Goal: Task Accomplishment & Management: Manage account settings

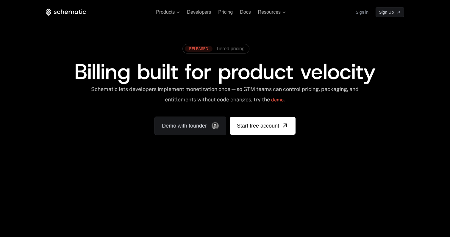
click at [367, 9] on link "Sign in" at bounding box center [362, 12] width 13 height 10
click at [201, 13] on span "Developers" at bounding box center [199, 12] width 24 height 5
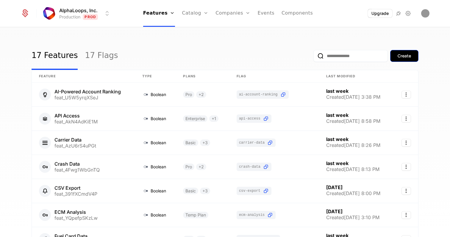
click at [397, 60] on button "Create" at bounding box center [405, 56] width 28 height 12
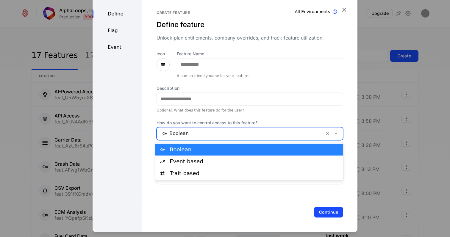
click at [219, 133] on div at bounding box center [240, 134] width 159 height 8
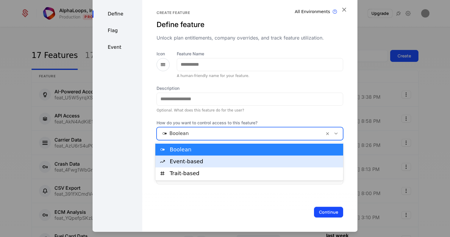
click at [213, 160] on div "Event-based" at bounding box center [255, 161] width 170 height 5
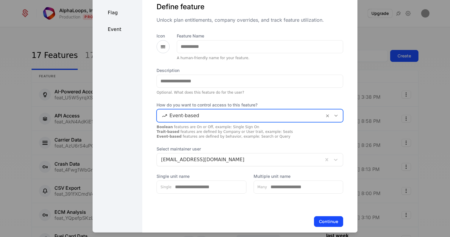
scroll to position [18, 0]
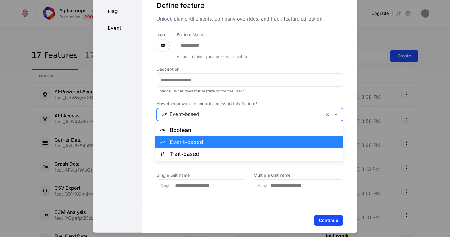
click at [234, 114] on div at bounding box center [240, 114] width 159 height 8
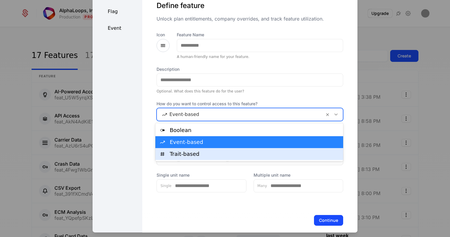
click at [230, 154] on div "Trait-based" at bounding box center [255, 154] width 170 height 5
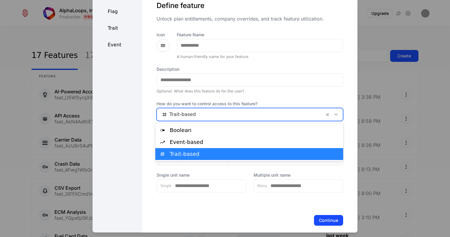
click at [239, 116] on div at bounding box center [240, 114] width 159 height 8
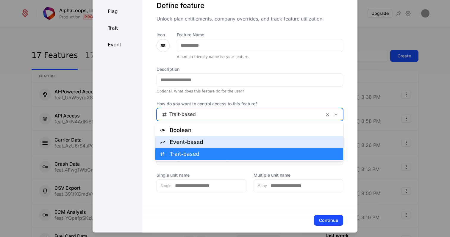
click at [239, 146] on div "Event-based" at bounding box center [250, 142] width 188 height 12
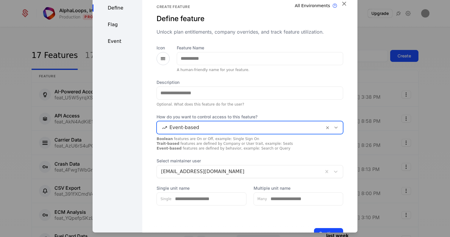
scroll to position [6, 0]
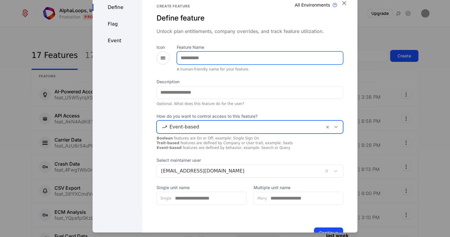
click at [236, 61] on input "Feature Name" at bounding box center [260, 58] width 166 height 13
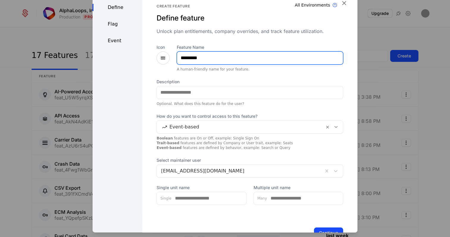
type input "*********"
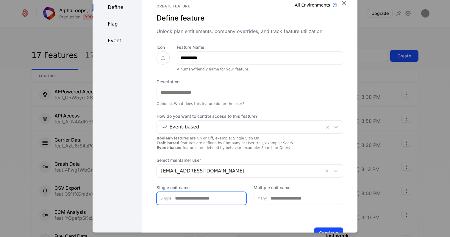
click at [204, 200] on input "Single unit name" at bounding box center [209, 198] width 75 height 13
type input "********"
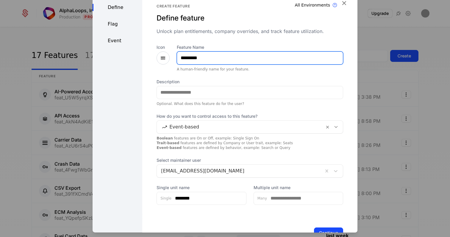
click at [195, 58] on input "*********" at bounding box center [260, 58] width 166 height 13
type input "**********"
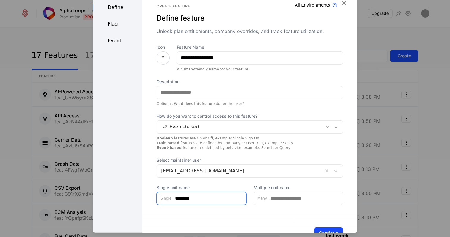
click at [205, 201] on input "********" at bounding box center [209, 198] width 75 height 13
type input "******"
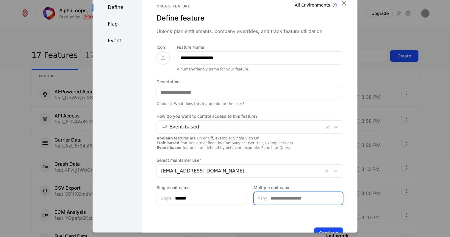
click at [276, 195] on input "Multiple unit name" at bounding box center [305, 198] width 76 height 13
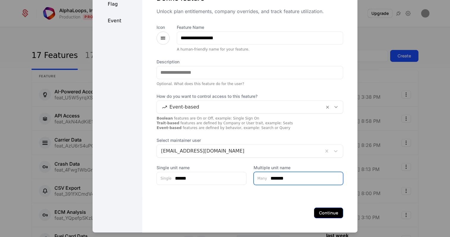
type input "*******"
click at [329, 212] on button "Continue" at bounding box center [328, 213] width 29 height 11
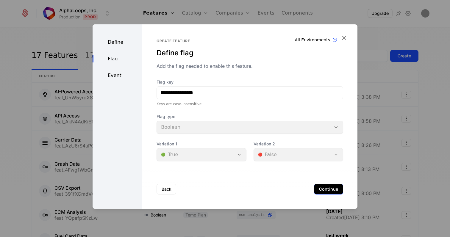
click at [319, 187] on button "Continue" at bounding box center [328, 189] width 29 height 11
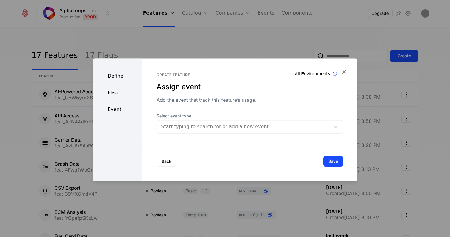
click at [248, 129] on div at bounding box center [243, 127] width 165 height 8
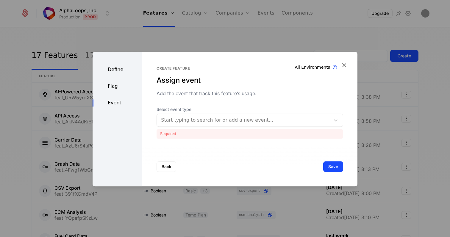
click at [248, 110] on div "Create feature Assign event Add the event that track this feature’s usage. Sele…" at bounding box center [250, 102] width 187 height 73
click at [343, 60] on div "Create feature Assign event Add the event that track this feature’s usage. Sele…" at bounding box center [249, 119] width 215 height 135
click at [345, 63] on icon "button" at bounding box center [345, 65] width 8 height 8
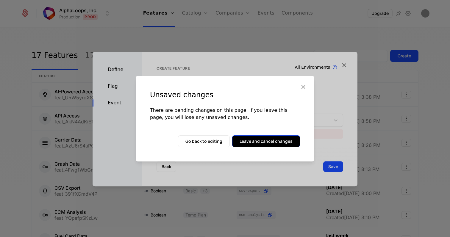
click at [268, 146] on button "Leave and cancel changes" at bounding box center [266, 142] width 68 height 12
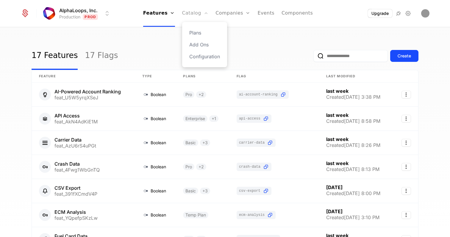
click at [199, 16] on link "Catalog" at bounding box center [195, 13] width 27 height 27
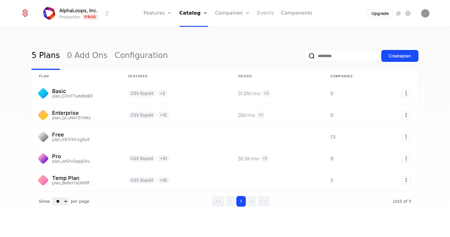
click at [265, 15] on link "Events" at bounding box center [265, 13] width 17 height 27
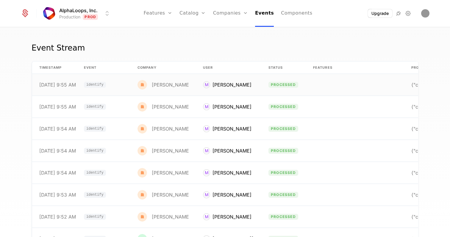
scroll to position [0, 46]
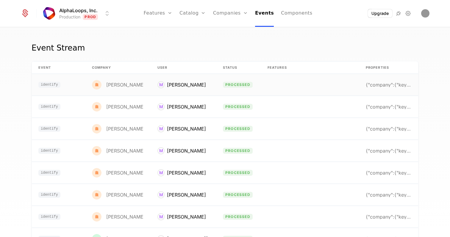
click at [321, 89] on td at bounding box center [310, 85] width 98 height 22
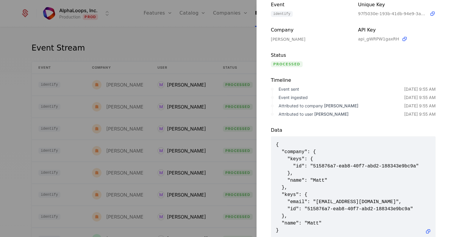
scroll to position [58, 0]
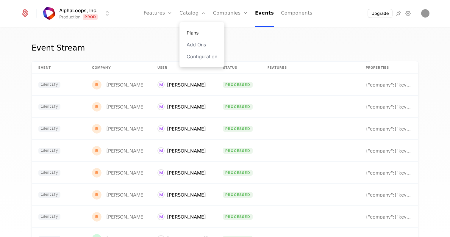
click at [194, 31] on link "Plans" at bounding box center [202, 32] width 31 height 7
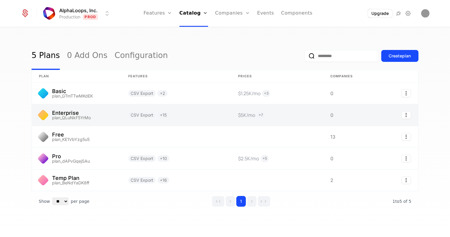
click at [186, 115] on link at bounding box center [176, 115] width 110 height 21
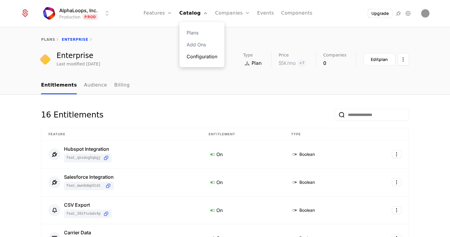
click at [198, 58] on link "Configuration" at bounding box center [202, 56] width 31 height 7
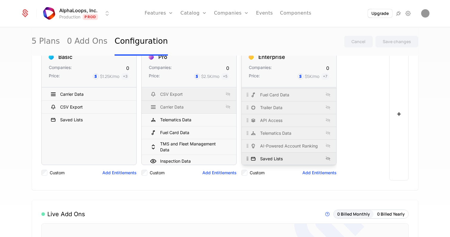
scroll to position [113, 0]
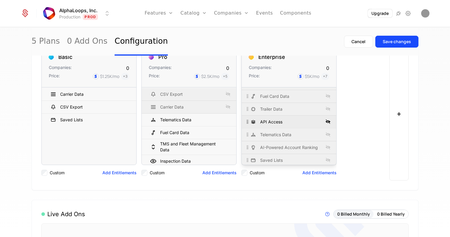
click at [329, 123] on icon at bounding box center [328, 121] width 7 height 7
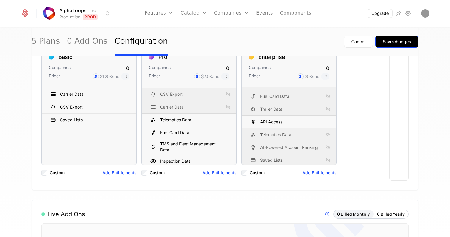
click at [396, 42] on div "Save changes" at bounding box center [397, 42] width 28 height 6
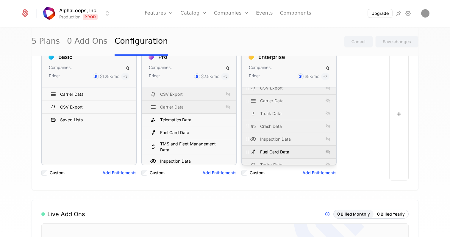
scroll to position [0, 0]
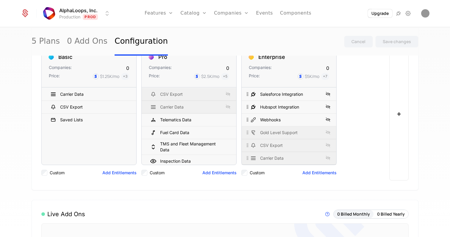
click at [247, 176] on div at bounding box center [245, 173] width 6 height 6
click at [306, 177] on div "Custom Add Entitlements" at bounding box center [289, 172] width 95 height 15
click at [314, 171] on button "Add Entitlements" at bounding box center [320, 173] width 34 height 6
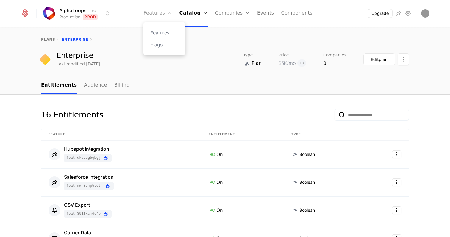
click at [160, 19] on link "Features" at bounding box center [158, 13] width 29 height 27
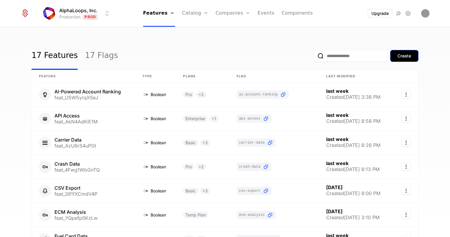
click at [402, 57] on div "Create" at bounding box center [404, 56] width 13 height 6
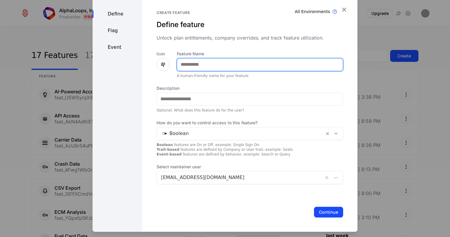
click at [271, 68] on input "Feature Name" at bounding box center [260, 64] width 166 height 13
type input "**********"
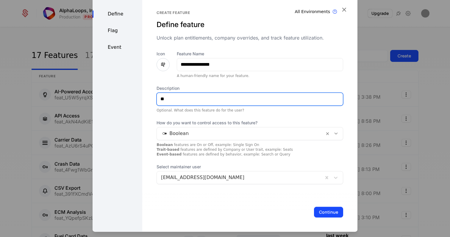
type input "*"
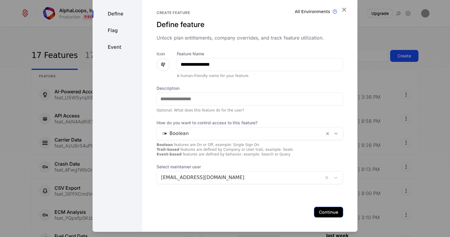
click at [327, 214] on button "Continue" at bounding box center [328, 212] width 29 height 11
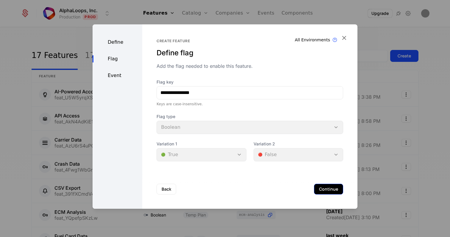
click at [326, 192] on button "Continue" at bounding box center [328, 189] width 29 height 11
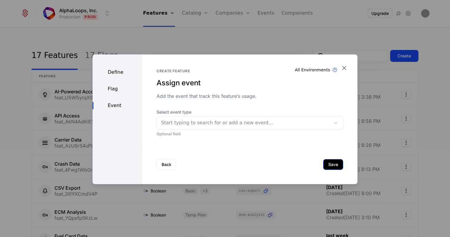
click at [333, 164] on button "Save" at bounding box center [334, 164] width 20 height 11
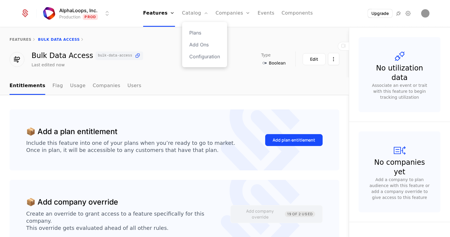
click at [200, 52] on div "Plans Add Ons Configuration" at bounding box center [204, 44] width 45 height 45
click at [200, 56] on link "Configuration" at bounding box center [204, 56] width 31 height 7
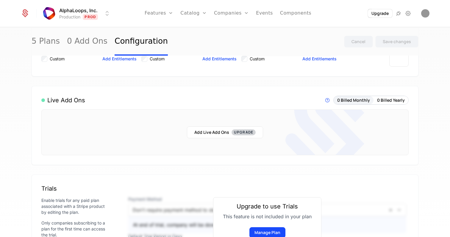
scroll to position [119, 0]
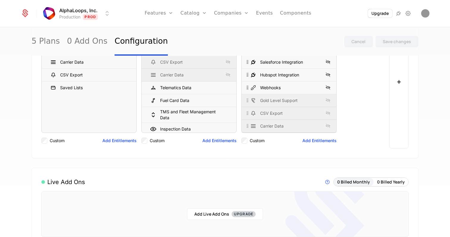
click at [311, 142] on button "Add Entitlements" at bounding box center [320, 141] width 34 height 6
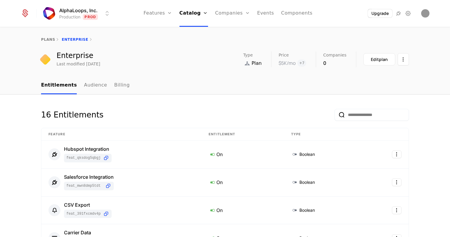
scroll to position [256, 0]
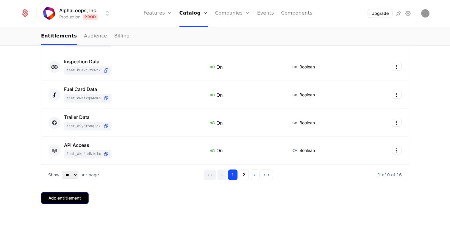
click at [71, 202] on button "Add entitlement" at bounding box center [65, 198] width 48 height 12
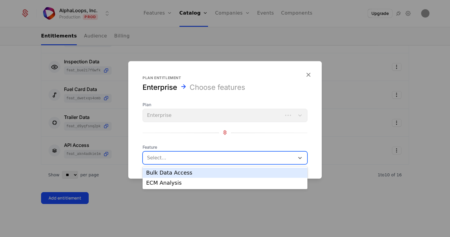
click at [181, 156] on div at bounding box center [220, 158] width 144 height 8
type input "*"
click at [176, 173] on div "Bulk Data Access" at bounding box center [225, 172] width 158 height 5
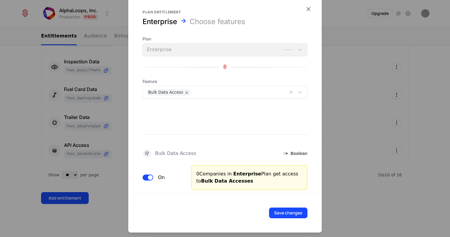
click at [275, 206] on div "Save changes" at bounding box center [225, 213] width 194 height 40
click at [289, 211] on button "Save changes" at bounding box center [288, 213] width 38 height 11
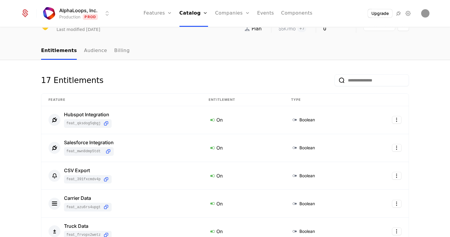
scroll to position [0, 0]
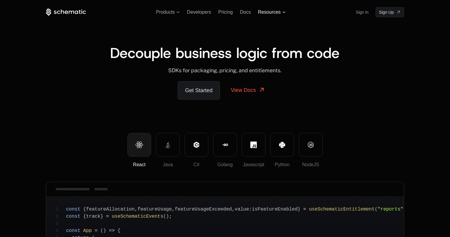
click at [276, 13] on span "Resources" at bounding box center [269, 12] width 23 height 5
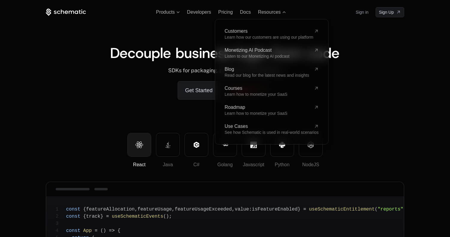
click at [238, 10] on ul "Products Developers Pricing Docs Resources Customers Learn how our customers ar…" at bounding box center [221, 12] width 130 height 5
click at [246, 10] on span "Docs" at bounding box center [245, 12] width 11 height 5
